Goal: Transaction & Acquisition: Purchase product/service

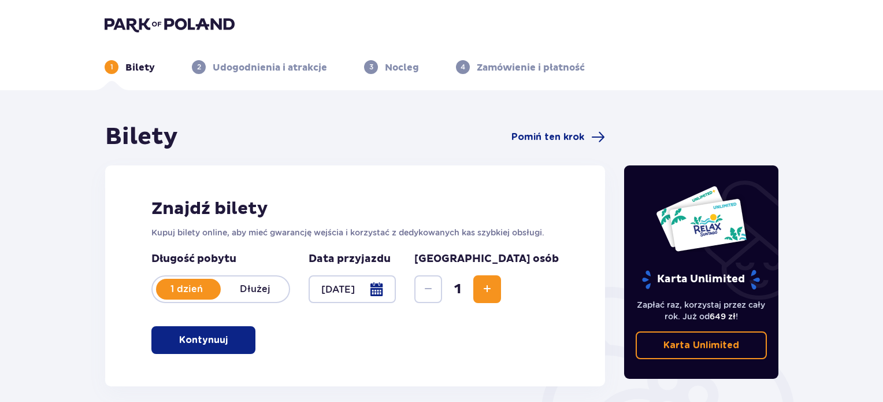
drag, startPoint x: 887, startPoint y: 143, endPoint x: 882, endPoint y: 115, distance: 28.3
click at [882, 115] on div "Bilety Pomiń ten krok Znajdź bilety Kupuj bilety online, aby mieć gwarancję wej…" at bounding box center [441, 339] width 883 height 499
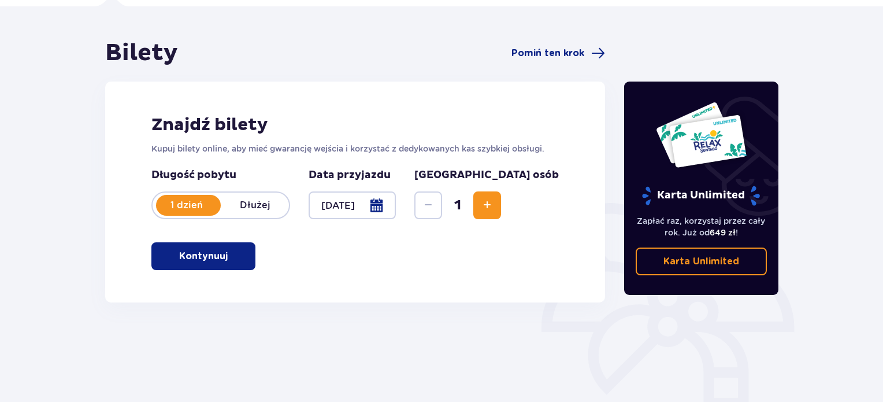
scroll to position [46, 0]
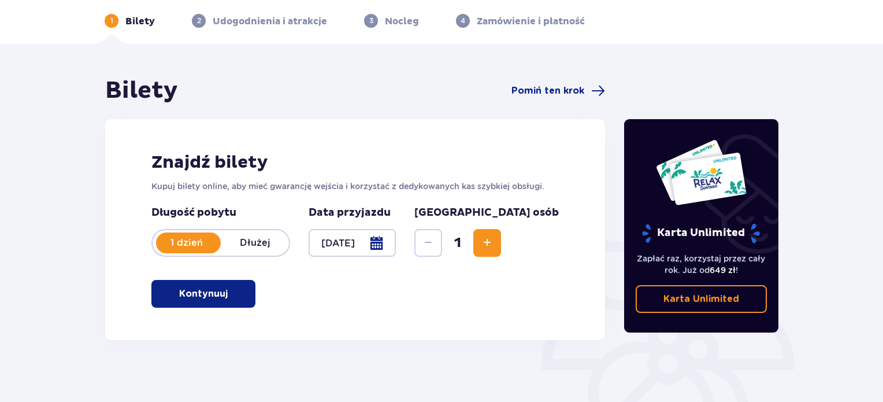
click at [501, 250] on button "Increase" at bounding box center [487, 243] width 28 height 28
click at [245, 291] on button "Kontynuuj" at bounding box center [203, 294] width 104 height 28
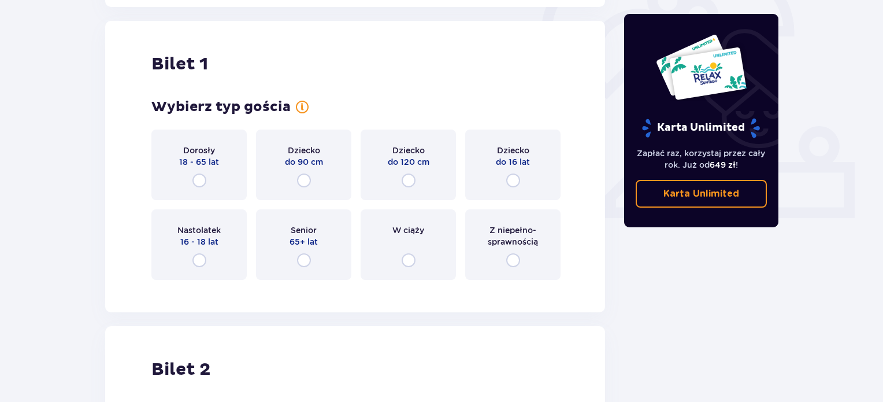
scroll to position [386, 0]
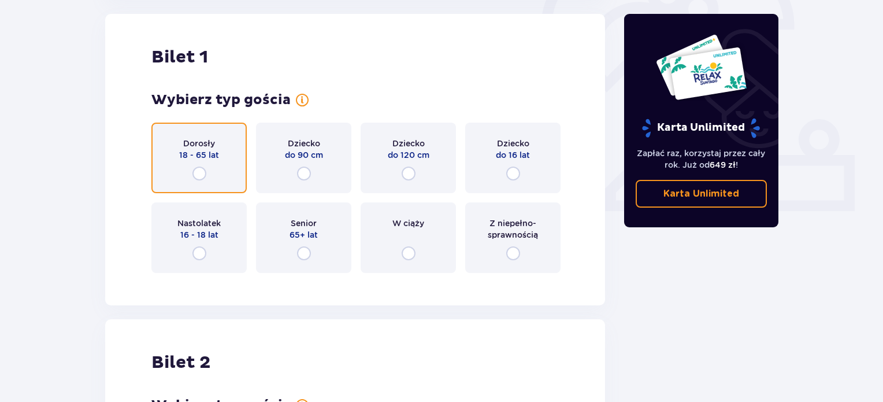
click at [203, 176] on input "radio" at bounding box center [200, 173] width 14 height 14
radio input "true"
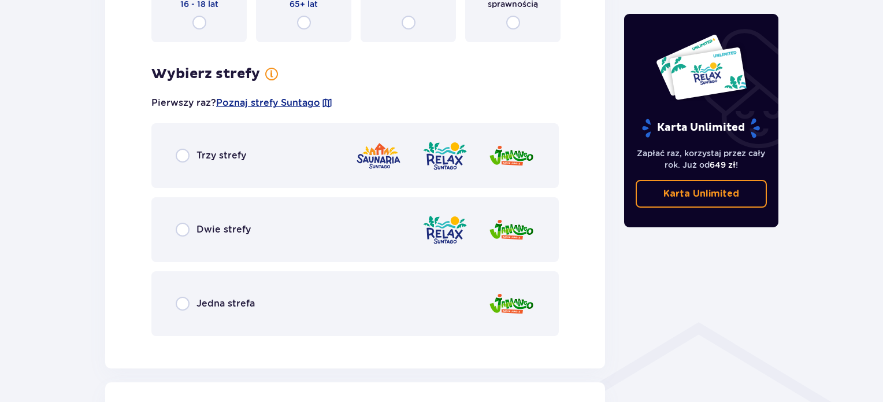
scroll to position [668, 0]
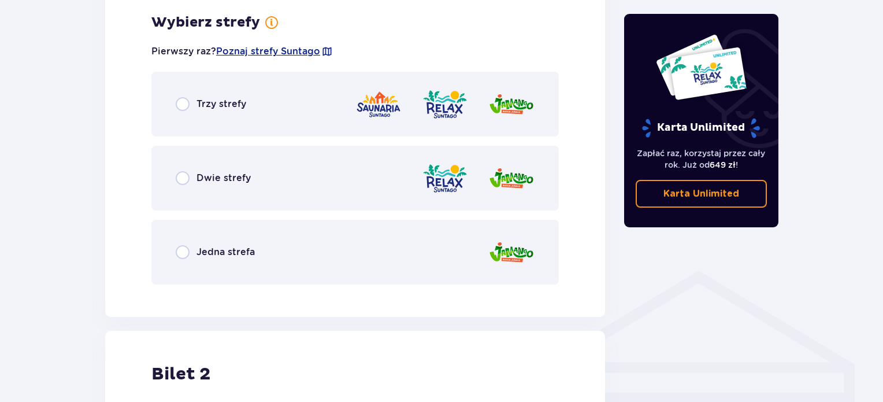
click at [192, 107] on div "Trzy strefy" at bounding box center [211, 104] width 71 height 14
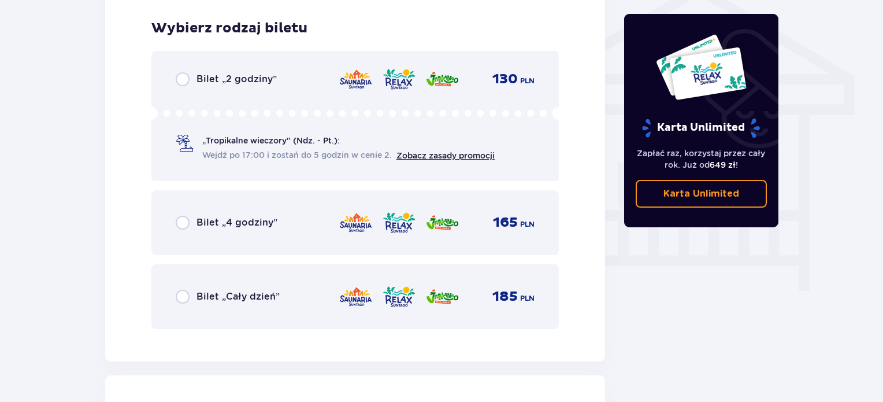
scroll to position [962, 0]
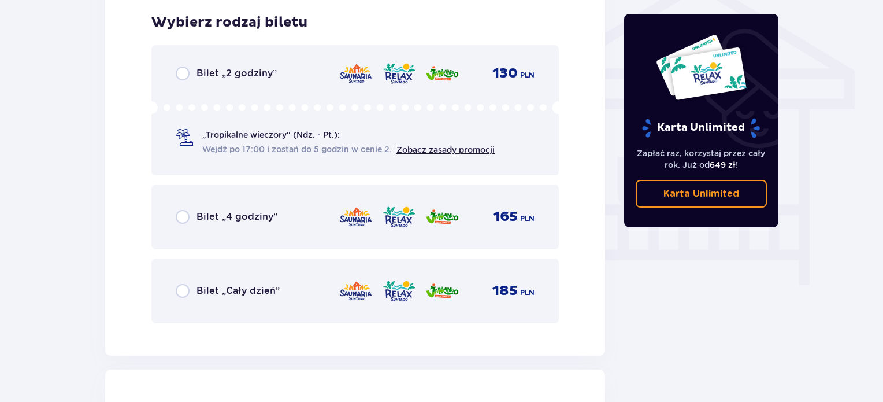
click at [176, 299] on div "Bilet „Cały dzień” 185 PLN" at bounding box center [355, 291] width 359 height 24
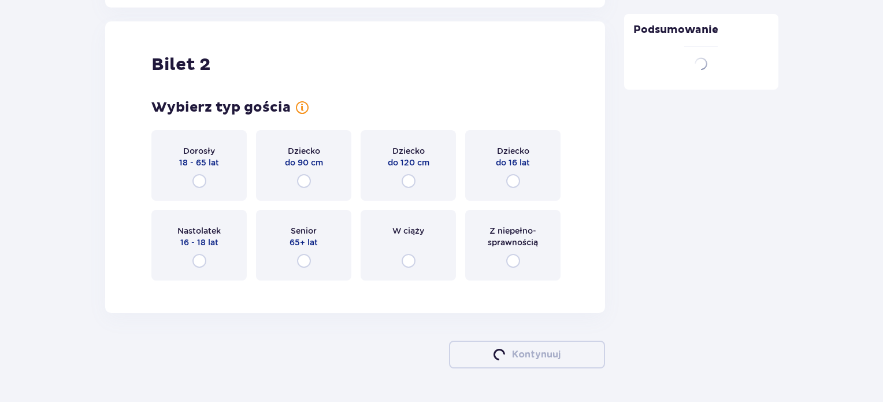
scroll to position [1317, 0]
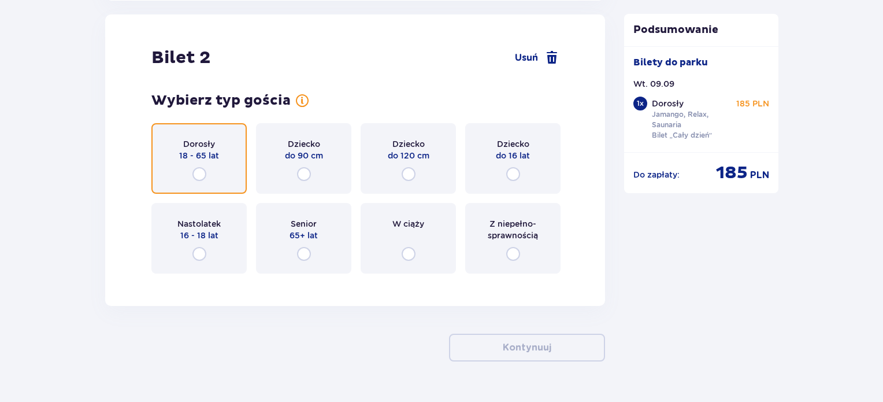
click at [201, 179] on input "radio" at bounding box center [200, 174] width 14 height 14
radio input "true"
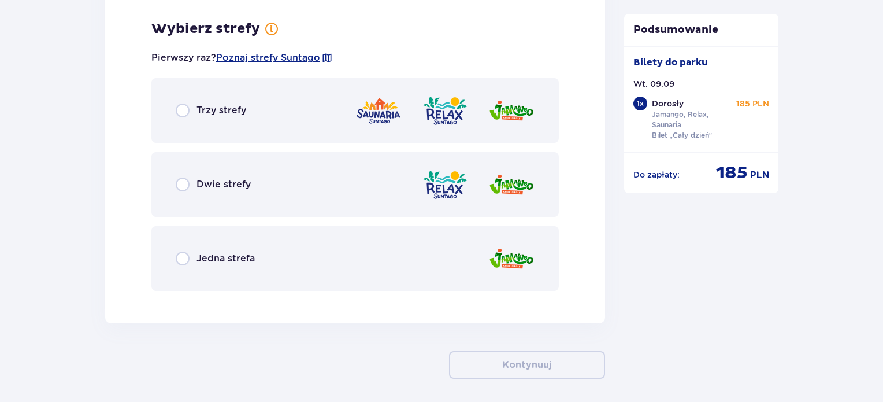
scroll to position [1599, 0]
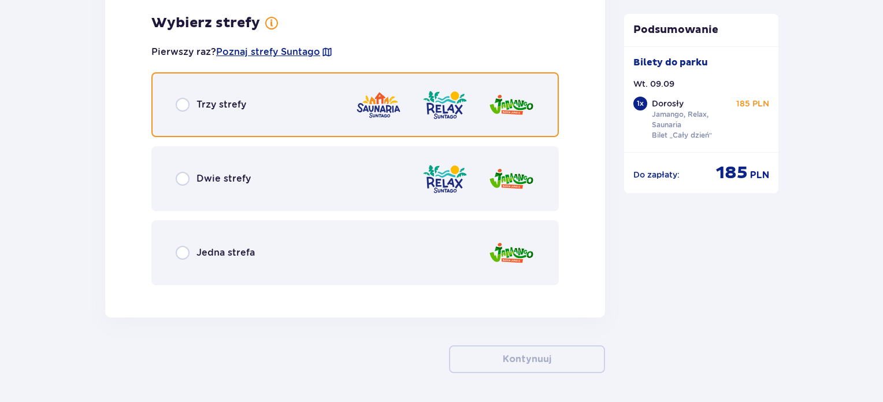
click at [183, 103] on input "radio" at bounding box center [183, 105] width 14 height 14
radio input "true"
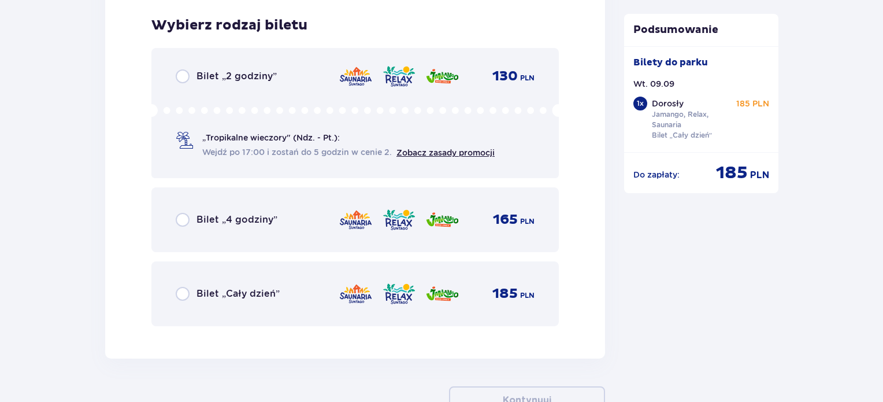
scroll to position [1893, 0]
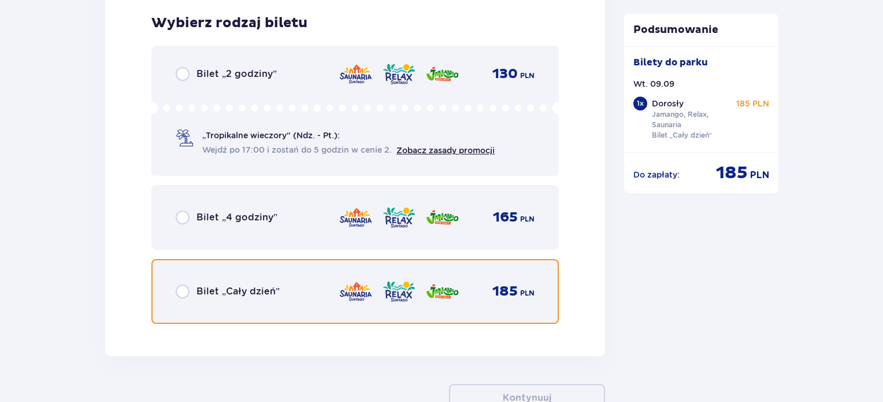
click at [180, 286] on input "radio" at bounding box center [183, 291] width 14 height 14
radio input "true"
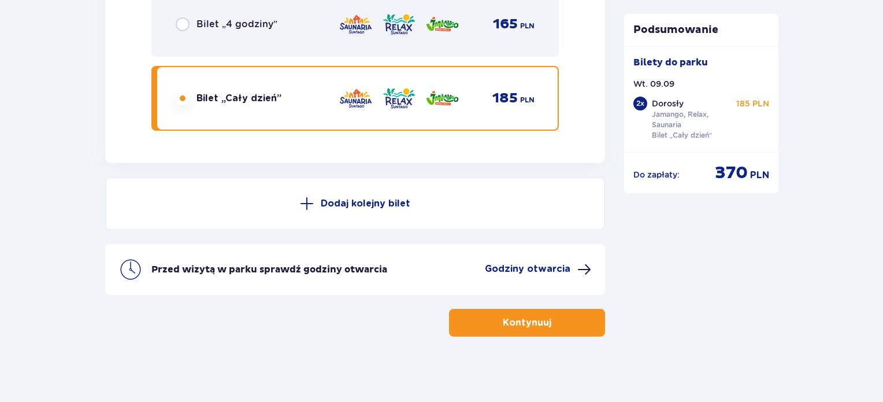
scroll to position [2088, 0]
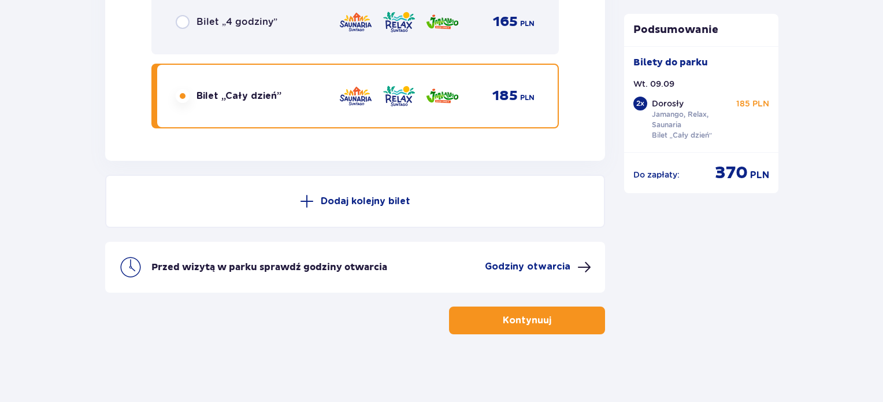
drag, startPoint x: 515, startPoint y: 264, endPoint x: 504, endPoint y: 271, distance: 13.0
click at [504, 271] on p "Godziny otwarcia" at bounding box center [528, 266] width 86 height 13
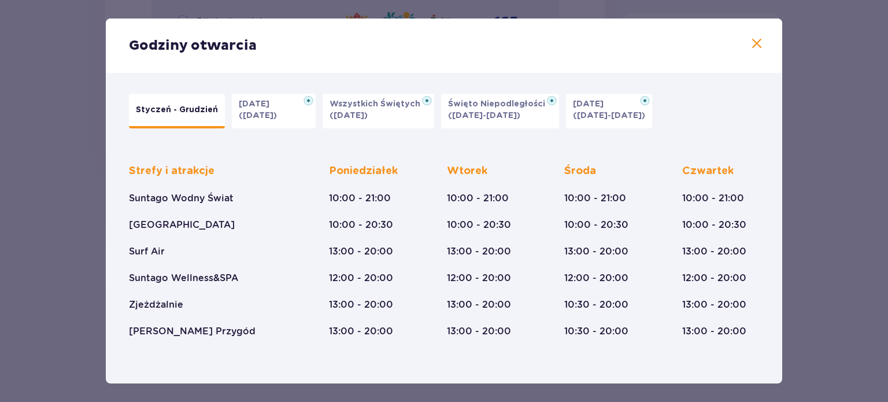
click at [750, 50] on span at bounding box center [757, 44] width 14 height 14
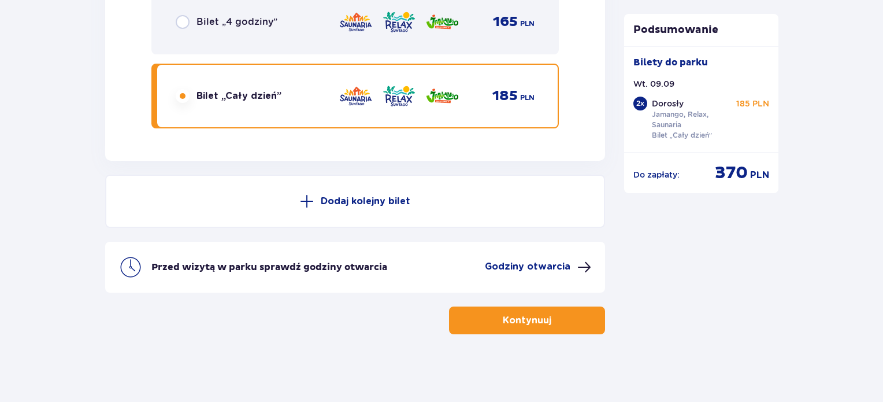
click at [576, 310] on button "Kontynuuj" at bounding box center [527, 320] width 156 height 28
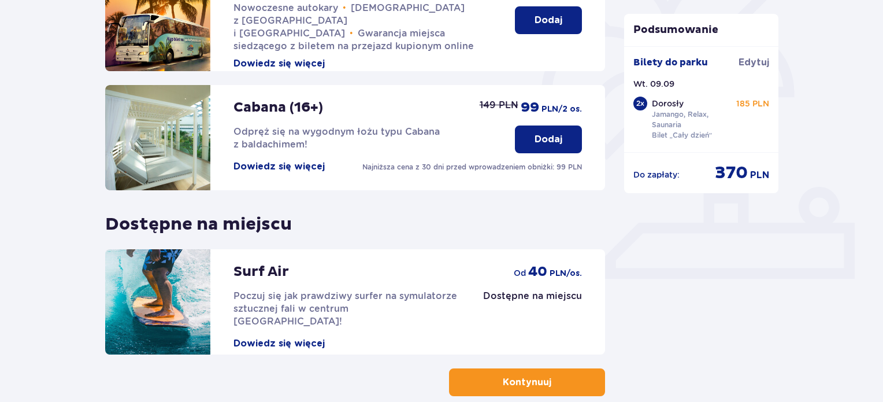
scroll to position [382, 0]
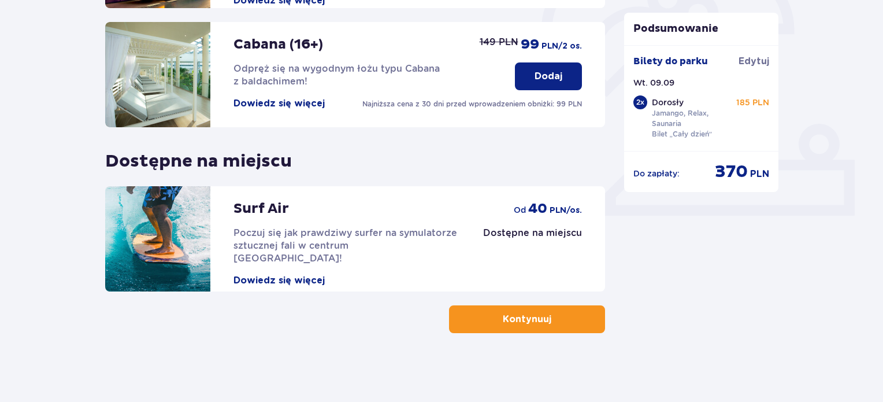
click at [503, 319] on p "Kontynuuj" at bounding box center [527, 319] width 49 height 13
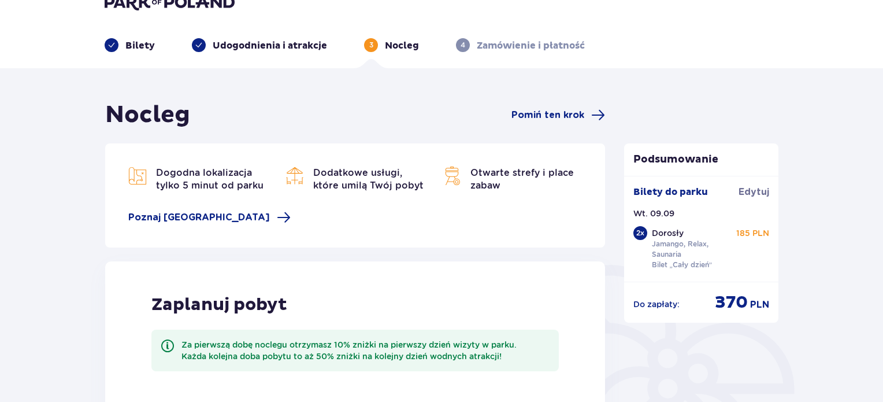
scroll to position [9, 0]
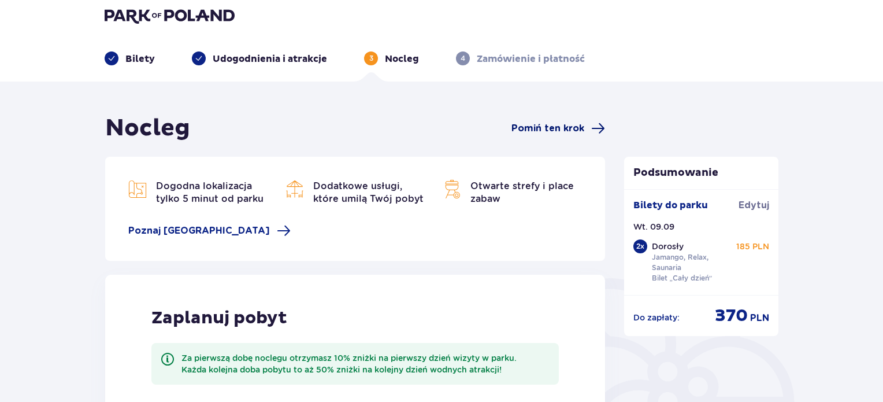
click at [573, 129] on span "Pomiń ten krok" at bounding box center [548, 128] width 73 height 13
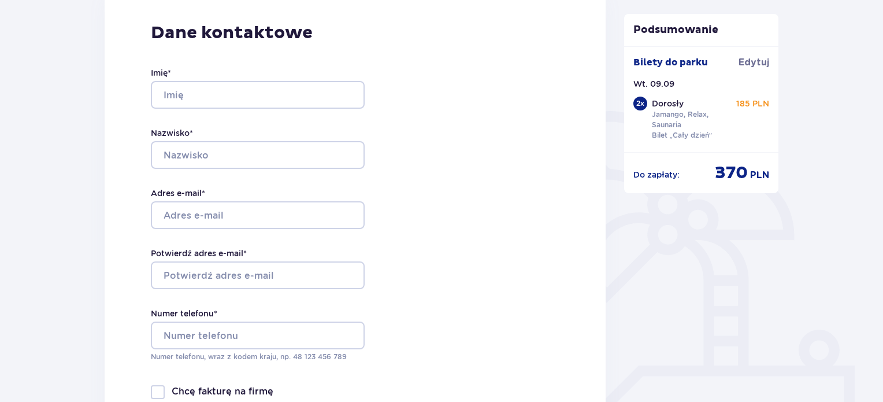
scroll to position [160, 0]
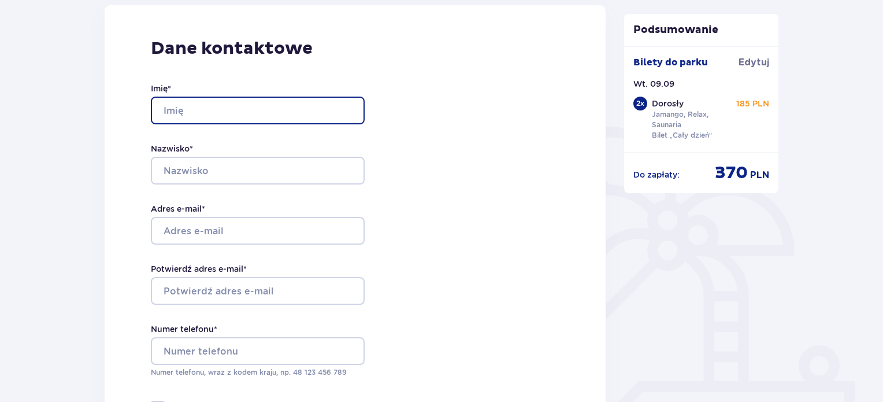
click at [195, 110] on input "Imię *" at bounding box center [258, 111] width 214 height 28
type input "Kinga"
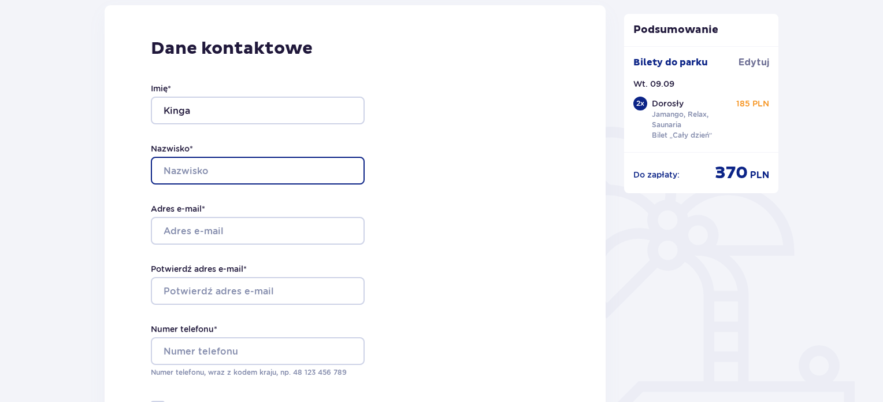
type input "Wójcik"
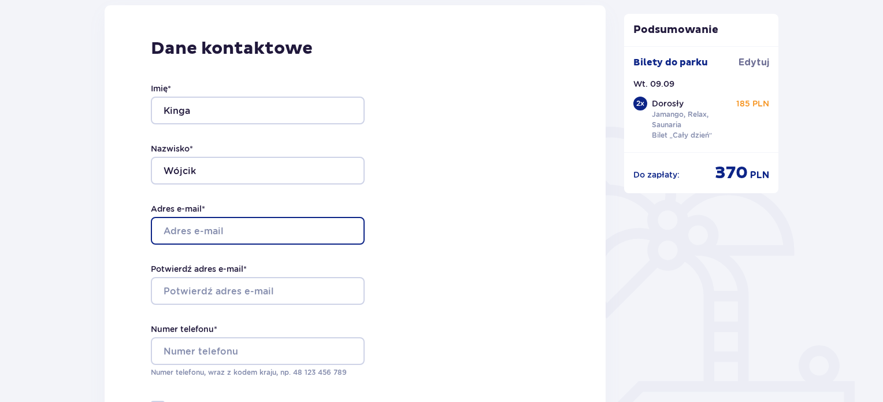
type input "[EMAIL_ADDRESS][DOMAIN_NAME]"
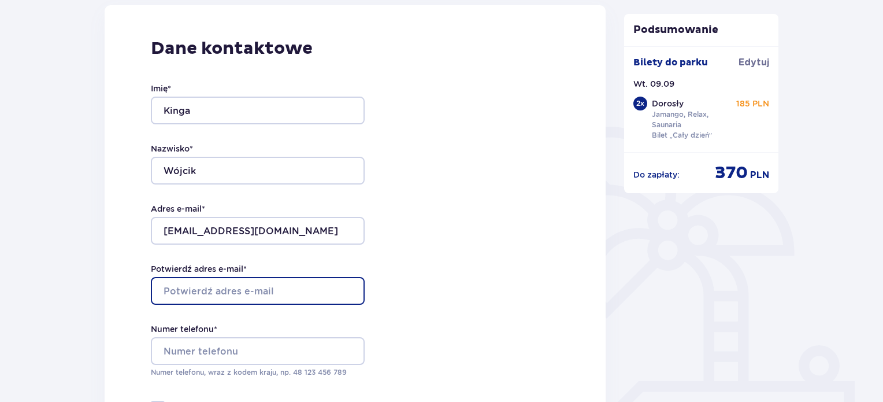
type input "[EMAIL_ADDRESS][DOMAIN_NAME]"
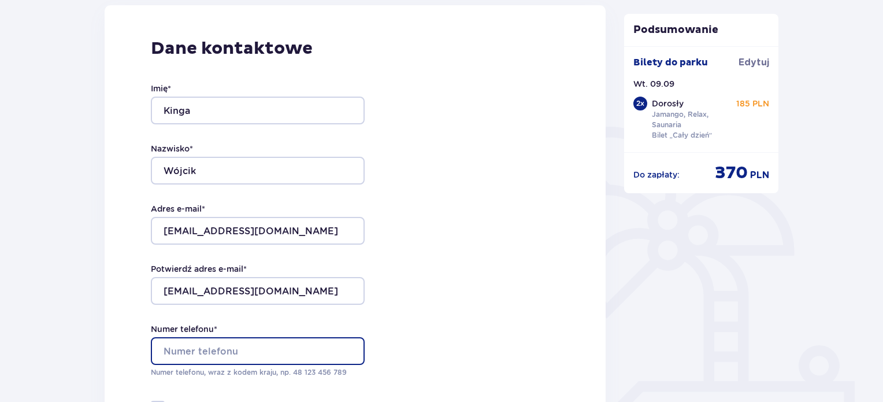
type input "667682582"
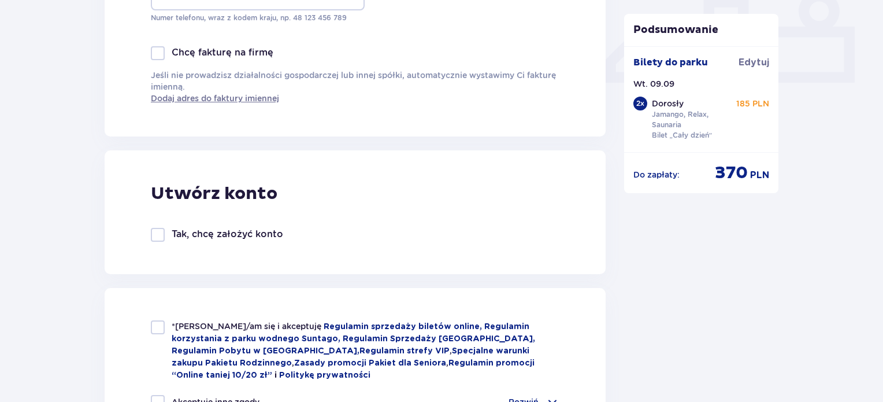
scroll to position [517, 0]
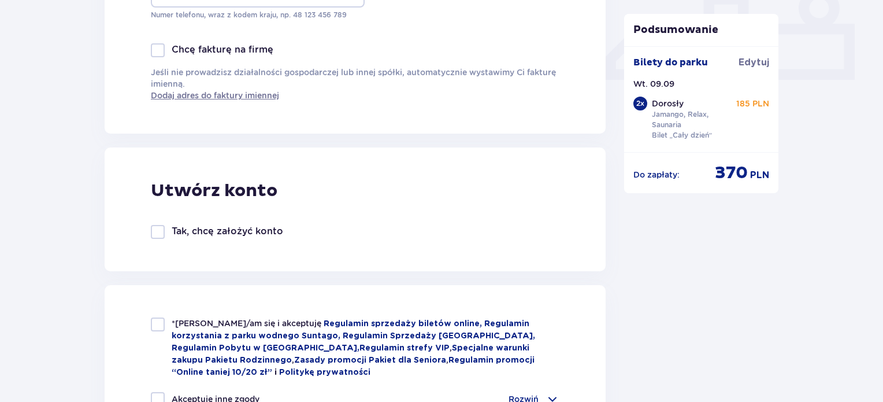
click at [159, 233] on div at bounding box center [158, 232] width 14 height 14
checkbox input "true"
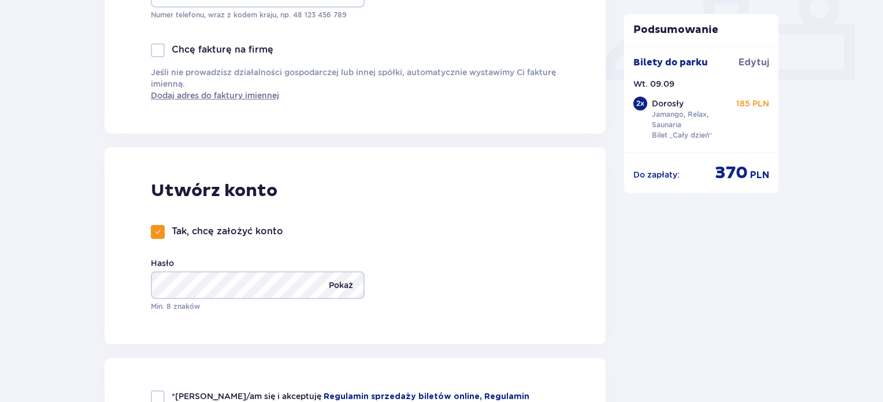
click at [336, 286] on p "Pokaż" at bounding box center [341, 285] width 24 height 28
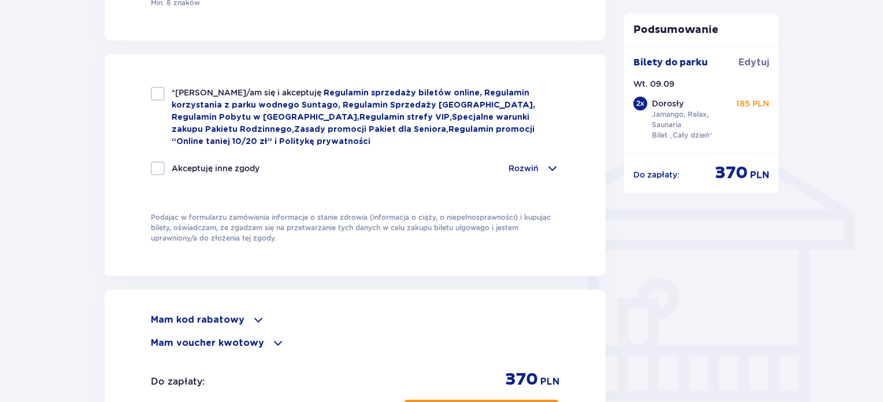
scroll to position [839, 0]
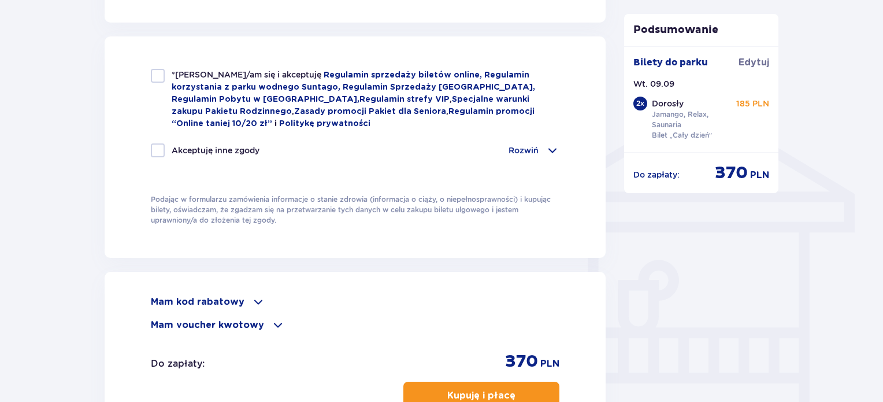
click at [162, 75] on div at bounding box center [158, 76] width 14 height 14
checkbox input "true"
click at [160, 150] on div at bounding box center [158, 150] width 14 height 14
checkbox input "true"
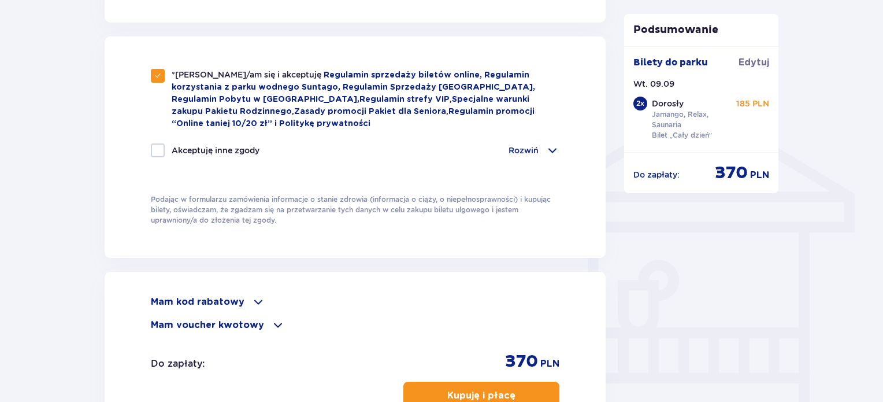
checkbox input "true"
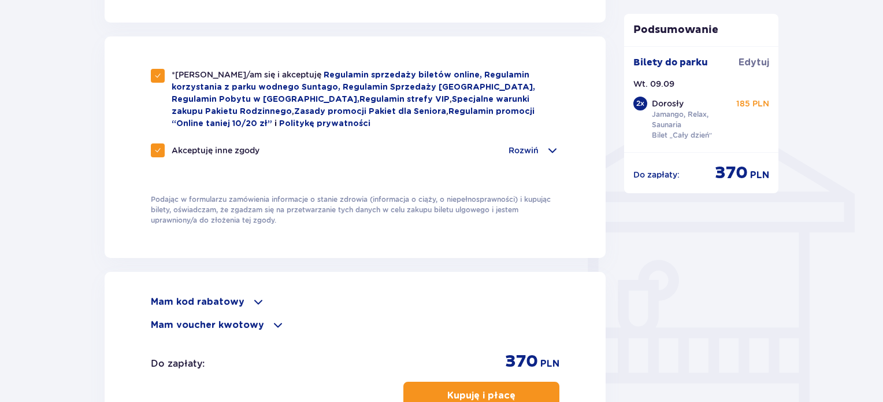
click at [498, 397] on p "Kupuję i płacę" at bounding box center [481, 395] width 68 height 13
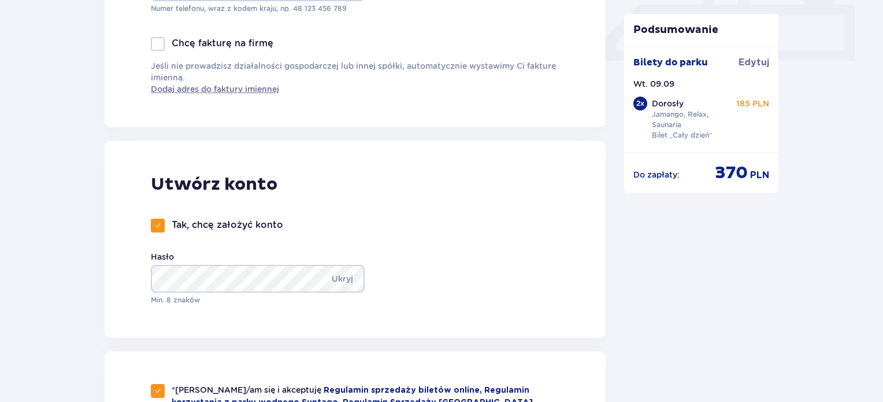
scroll to position [541, 0]
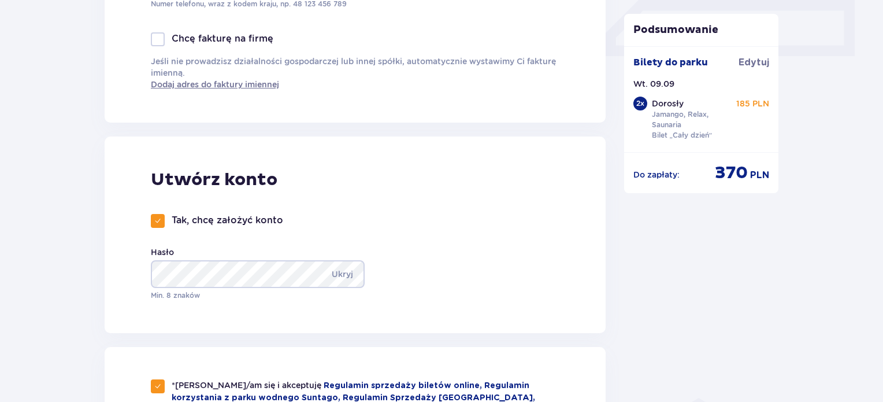
click at [158, 229] on div "Tak, chcę założyć konto Hasło Ukryj Min. 8 znaków" at bounding box center [263, 257] width 225 height 87
click at [159, 219] on span at bounding box center [157, 220] width 7 height 7
checkbox input "false"
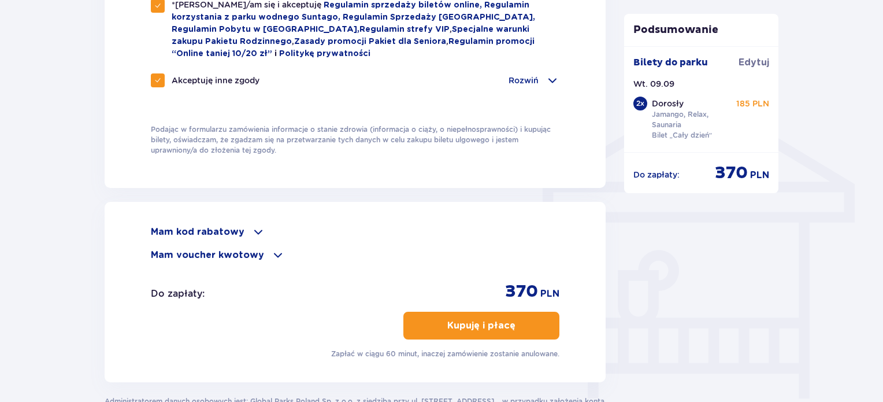
scroll to position [876, 0]
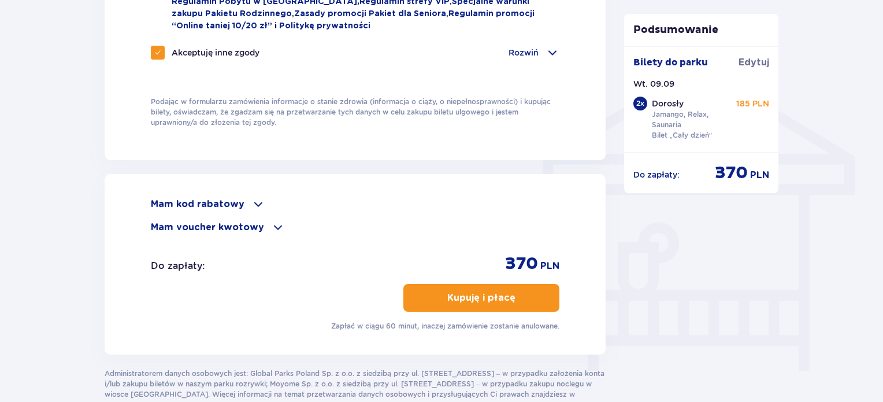
click at [449, 293] on p "Kupuję i płacę" at bounding box center [481, 297] width 68 height 13
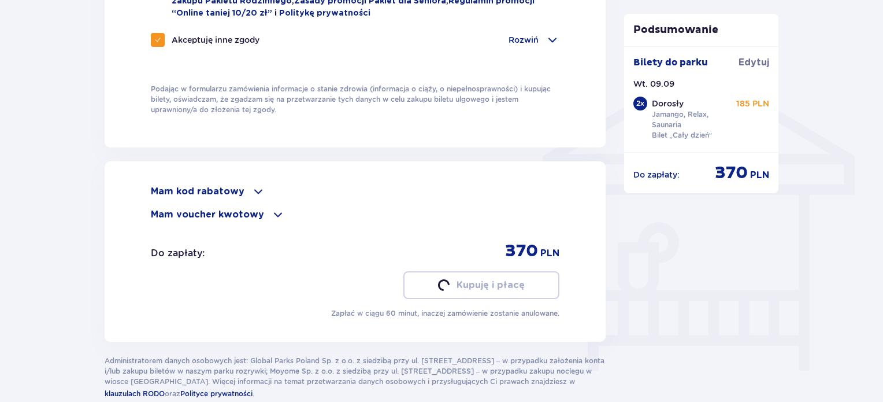
scroll to position [864, 0]
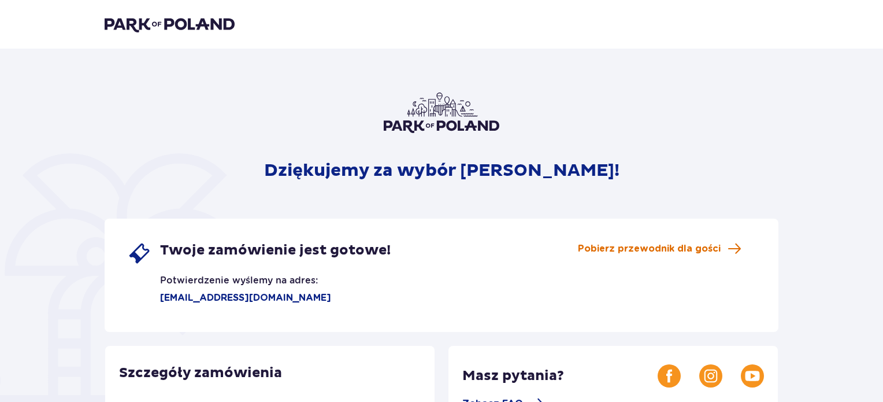
click at [607, 253] on span "Pobierz przewodnik dla gości" at bounding box center [649, 248] width 143 height 13
